Goal: Find contact information: Find contact information

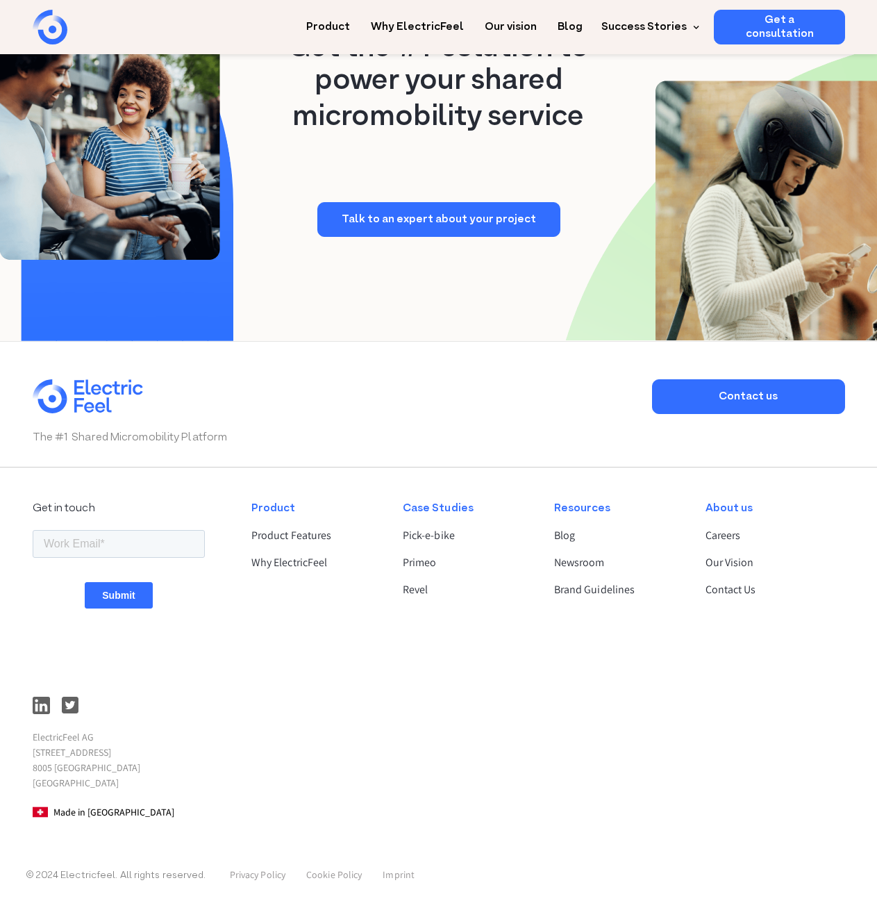
scroll to position [3370, 0]
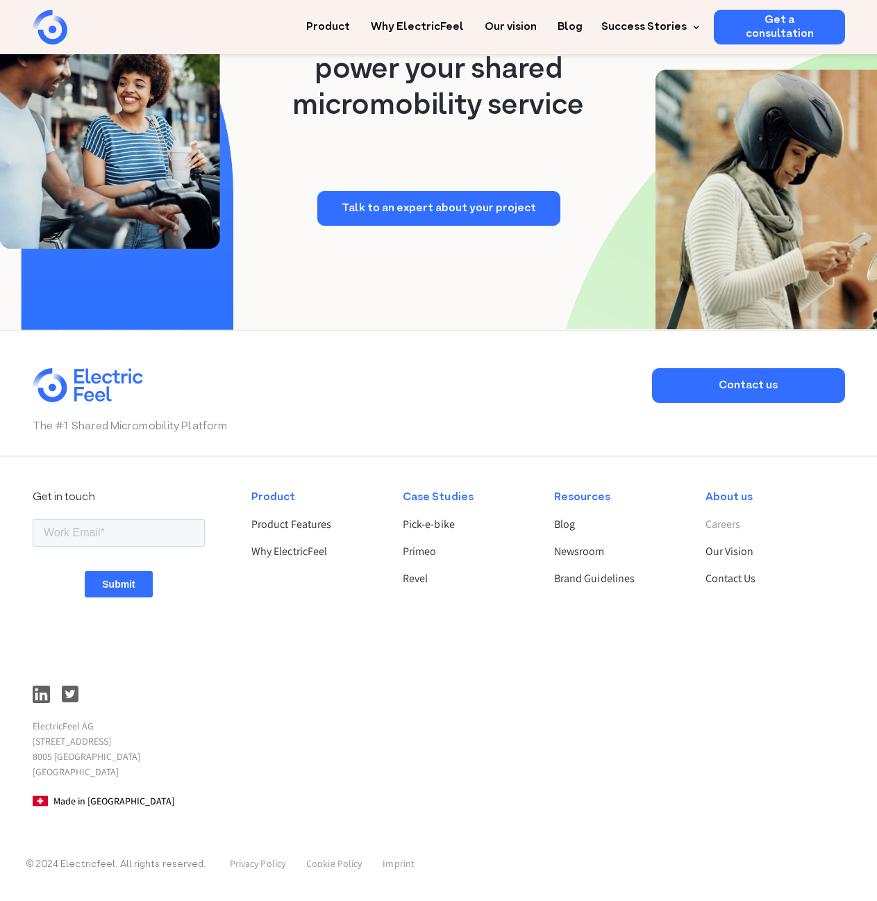
click at [729, 524] on link "Careers" at bounding box center [770, 524] width 128 height 17
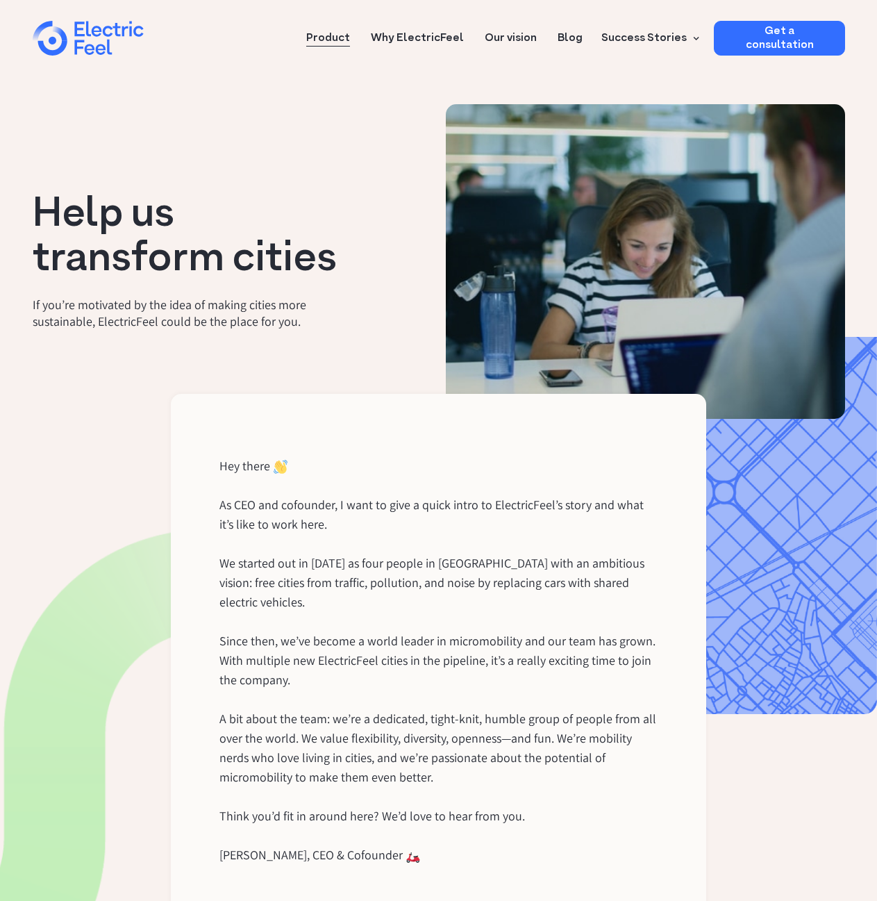
click at [340, 35] on link "Product" at bounding box center [328, 34] width 44 height 26
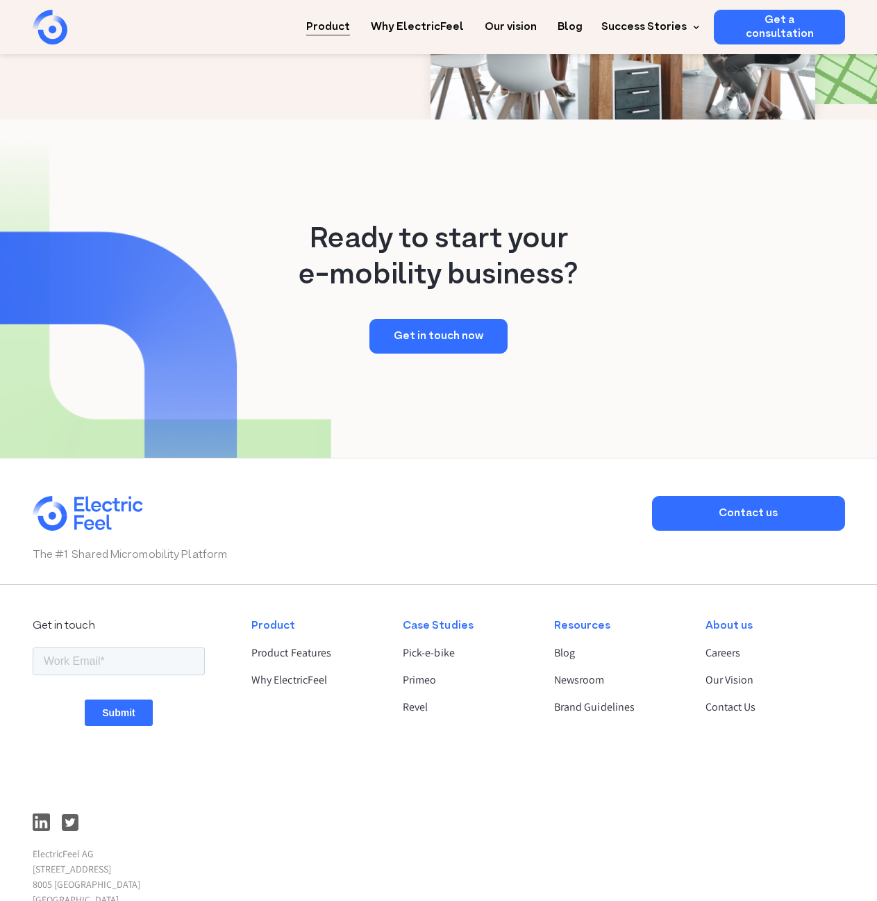
scroll to position [2456, 0]
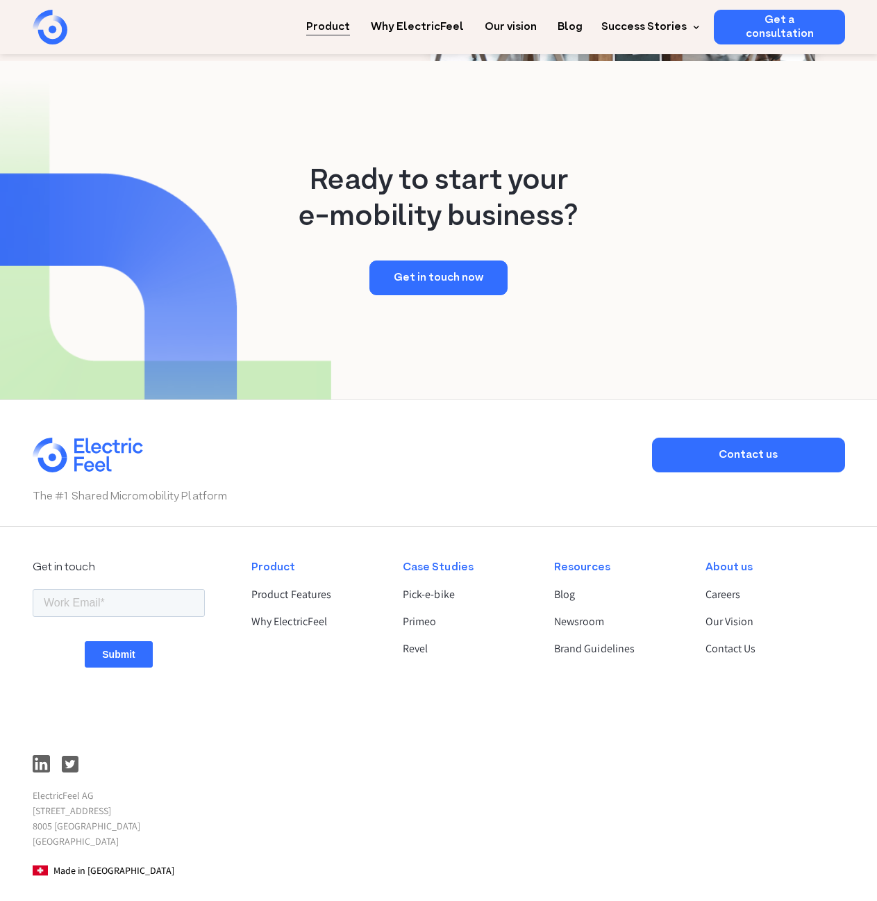
drag, startPoint x: 128, startPoint y: 740, endPoint x: 29, endPoint y: 745, distance: 98.8
click at [29, 745] on div "The #1 Shared Micromobility Platform Contact us Get in touch ElectricFeel AG Ha…" at bounding box center [438, 684] width 877 height 571
copy p "[STREET_ADDRESS]"
click at [727, 586] on link "Careers" at bounding box center [770, 594] width 128 height 17
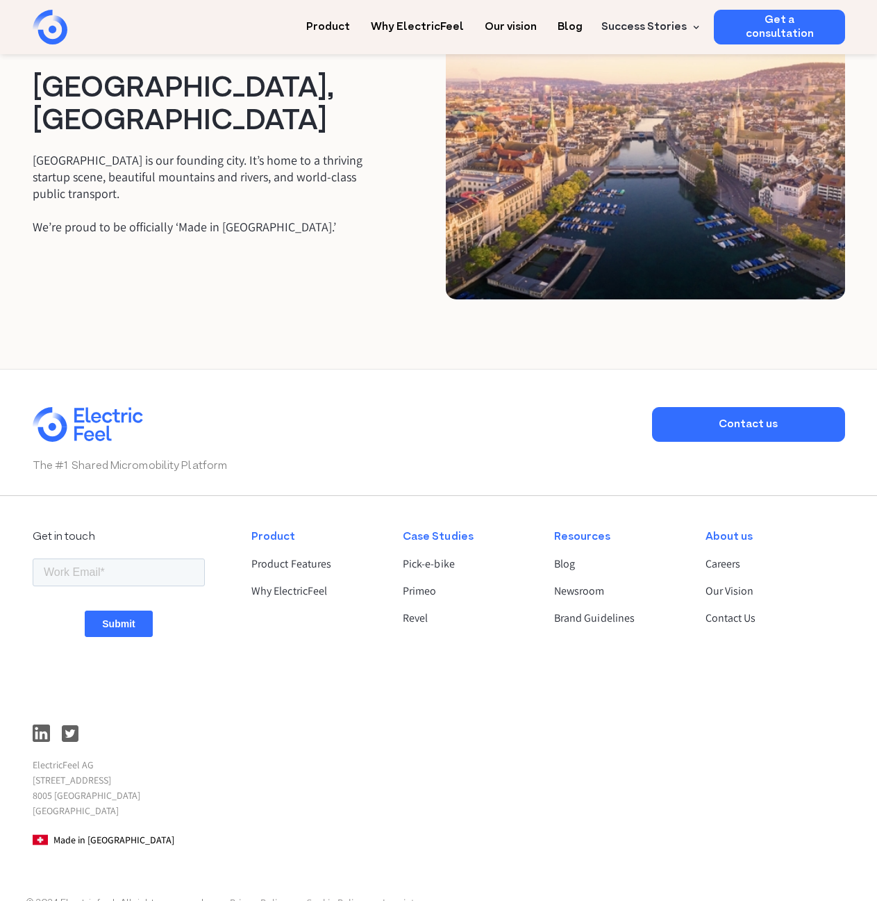
scroll to position [2243, 0]
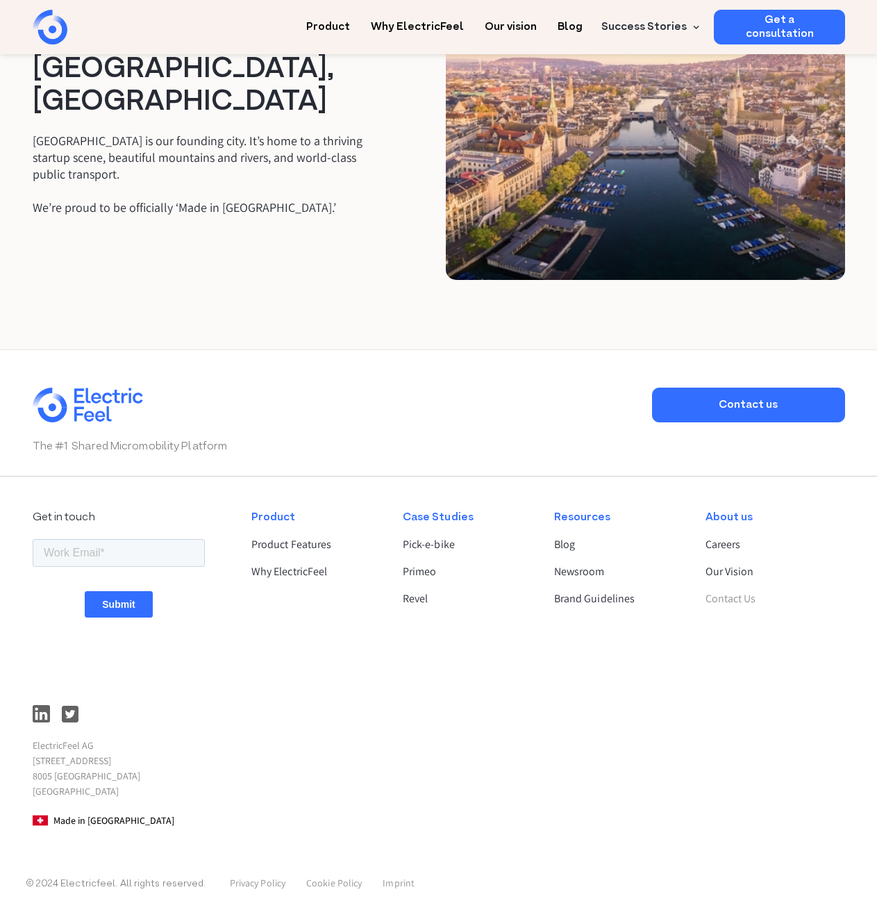
click at [717, 591] on link "Contact Us" at bounding box center [770, 599] width 128 height 17
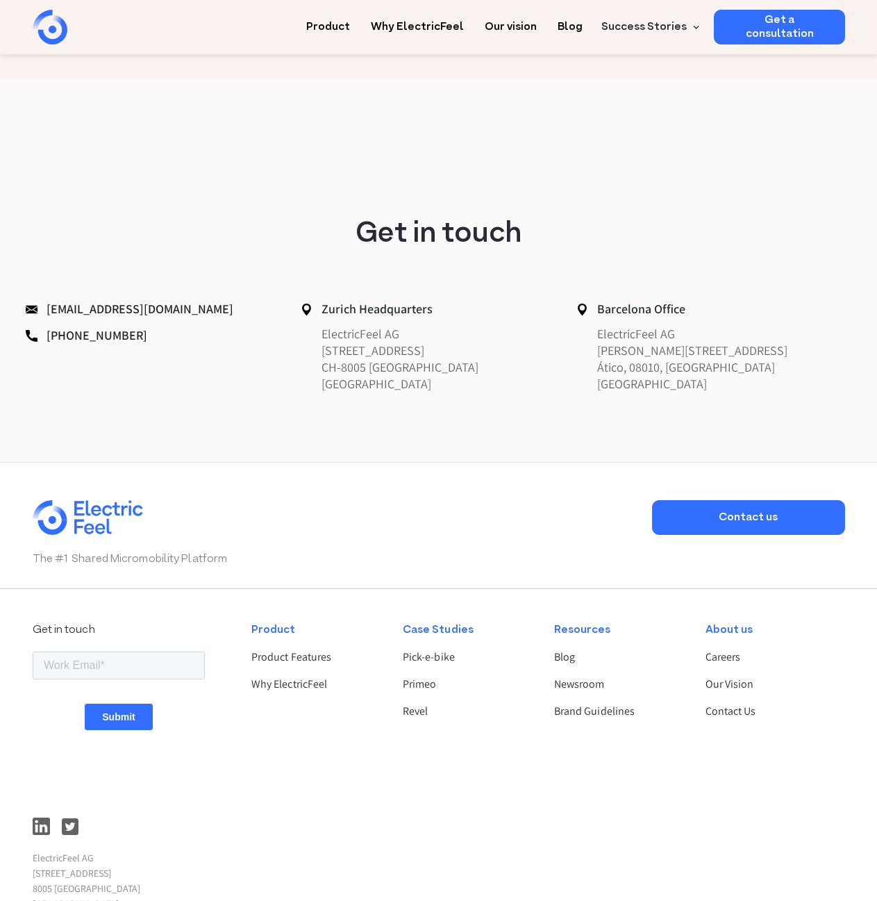
scroll to position [815, 0]
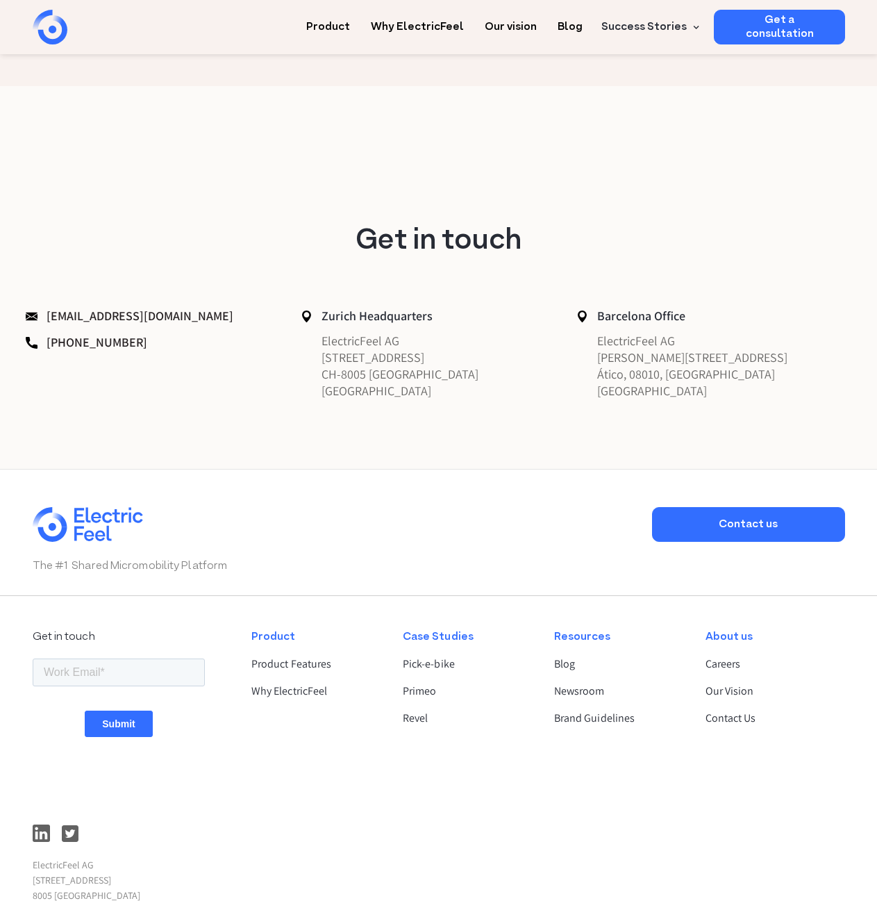
drag, startPoint x: 134, startPoint y: 344, endPoint x: 47, endPoint y: 351, distance: 87.1
click at [47, 351] on p "[PHONE_NUMBER]" at bounding box center [160, 342] width 269 height 19
copy link "[PHONE_NUMBER]"
click at [179, 315] on p "[EMAIL_ADDRESS][DOMAIN_NAME]" at bounding box center [160, 315] width 269 height 19
drag, startPoint x: 174, startPoint y: 313, endPoint x: 38, endPoint y: 320, distance: 136.3
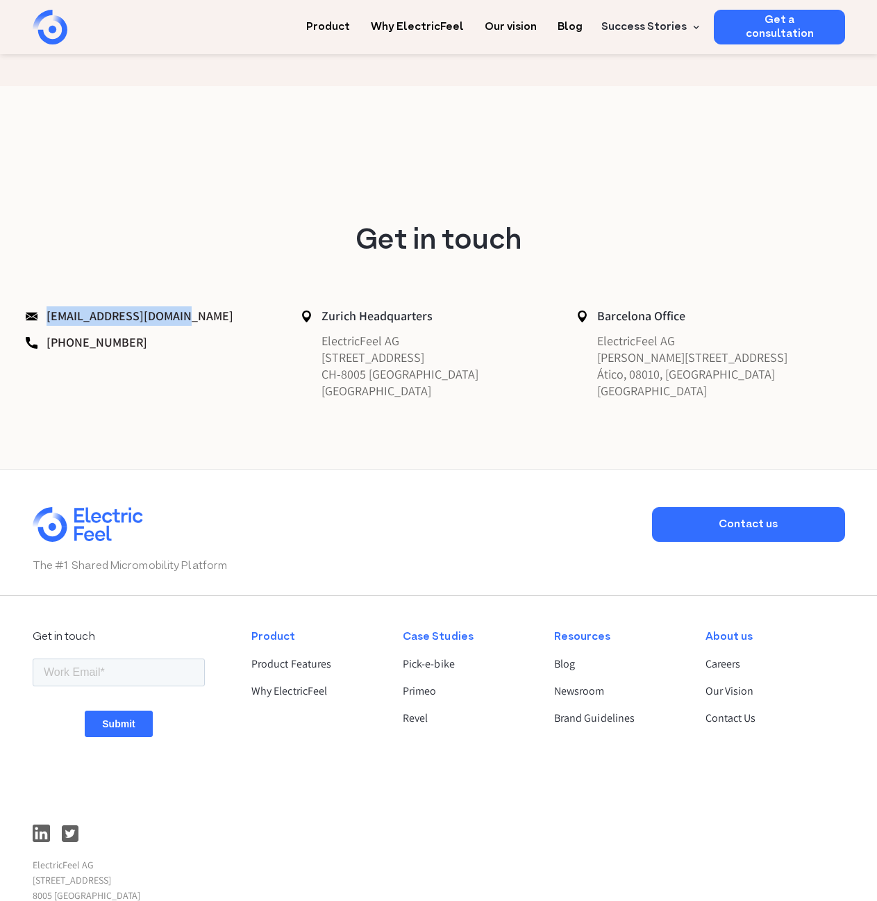
click at [38, 320] on p "[EMAIL_ADDRESS][DOMAIN_NAME]" at bounding box center [160, 315] width 269 height 19
copy link "[EMAIL_ADDRESS][DOMAIN_NAME]"
